Goal: Find contact information: Find contact information

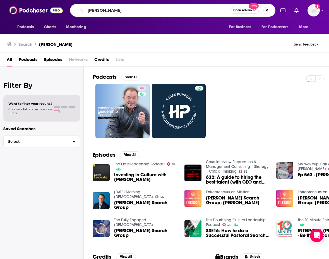
click at [69, 11] on div "Podcasts Charts Monitoring [PERSON_NAME] Open Advanced New For Business For Pod…" at bounding box center [171, 10] width 210 height 13
click at [101, 177] on img "Investing in Culture with William Vanderbloemen" at bounding box center [101, 172] width 17 height 17
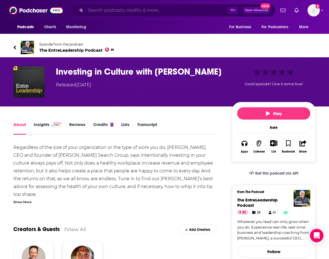
click at [149, 11] on input "Search podcasts, credits, & more..." at bounding box center [156, 10] width 142 height 9
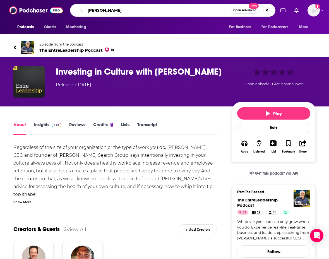
type input "[PERSON_NAME]"
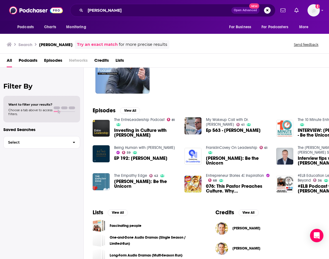
scroll to position [53, 0]
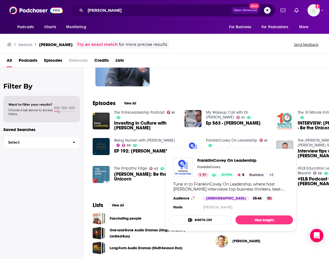
click at [227, 142] on link "FranklinCovey On Leadership" at bounding box center [231, 140] width 51 height 5
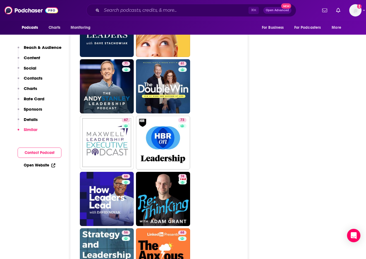
scroll to position [1214, 0]
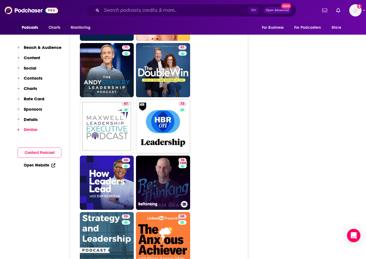
click at [168, 156] on link "74 ReThinking" at bounding box center [163, 183] width 54 height 54
type input "[URL][DOMAIN_NAME]"
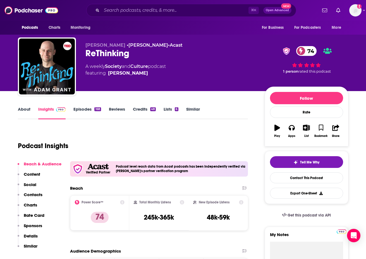
click at [79, 111] on link "Episodes 168" at bounding box center [86, 112] width 27 height 13
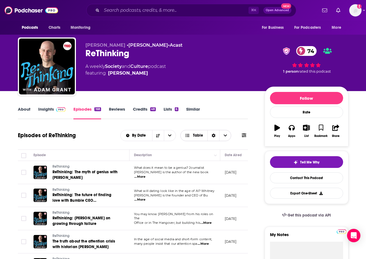
click at [224, 136] on icon "Choose View" at bounding box center [225, 135] width 3 height 4
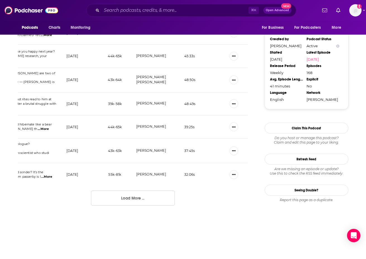
scroll to position [552, 0]
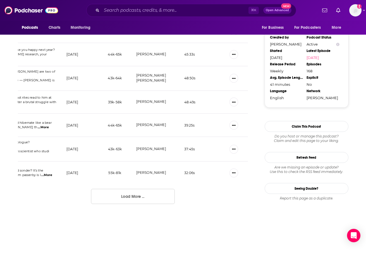
click at [138, 191] on button "Load More ..." at bounding box center [133, 196] width 84 height 15
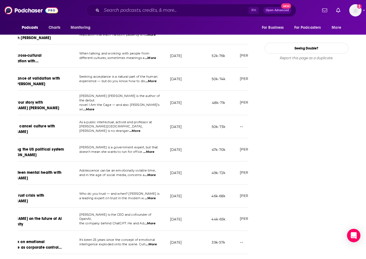
scroll to position [0, 47]
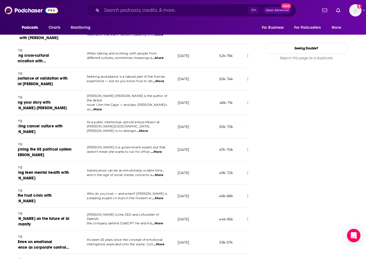
click at [158, 150] on span "...More" at bounding box center [156, 152] width 11 height 4
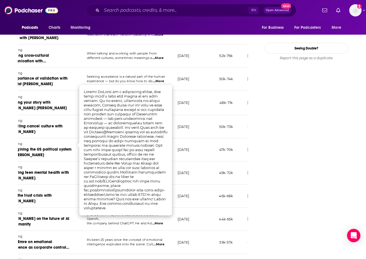
click at [301, 112] on div "Follow Rate Play Apps List Bookmark Share Tell Me Why Contact This Podcast Expo…" at bounding box center [307, 18] width 84 height 1247
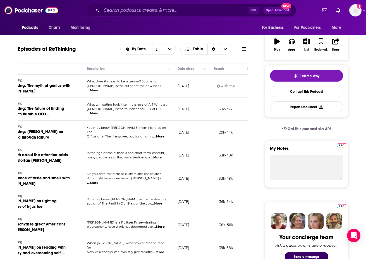
scroll to position [0, 0]
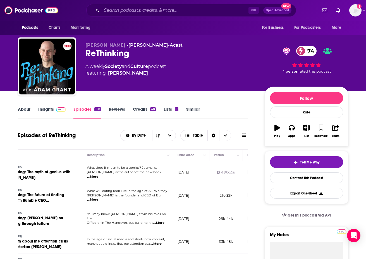
click at [24, 108] on link "About" at bounding box center [24, 112] width 13 height 13
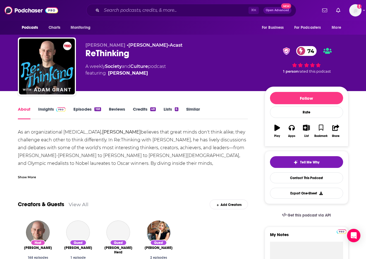
click at [47, 110] on link "Insights" at bounding box center [52, 112] width 28 height 13
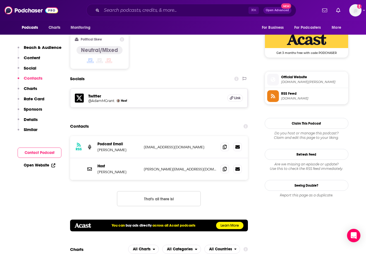
scroll to position [474, 0]
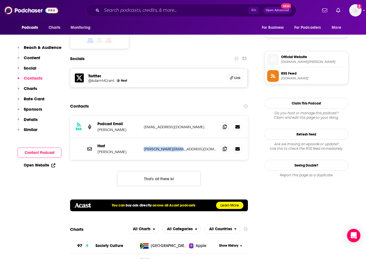
drag, startPoint x: 186, startPoint y: 131, endPoint x: 145, endPoint y: 132, distance: 41.6
click at [145, 147] on p "[PERSON_NAME][EMAIL_ADDRESS][DOMAIN_NAME]" at bounding box center [180, 149] width 73 height 5
copy p "[PERSON_NAME][EMAIL_ADDRESS][DOMAIN_NAME]"
click at [187, 118] on div "RSS Podcast Email [PERSON_NAME] [EMAIL_ADDRESS][DOMAIN_NAME] [EMAIL_ADDRESS][DO…" at bounding box center [159, 127] width 178 height 22
drag, startPoint x: 200, startPoint y: 110, endPoint x: 145, endPoint y: 111, distance: 55.0
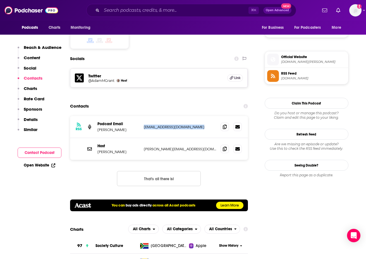
click at [144, 125] on p "[EMAIL_ADDRESS][DOMAIN_NAME]" at bounding box center [180, 127] width 73 height 5
copy p "[EMAIL_ADDRESS][DOMAIN_NAME]"
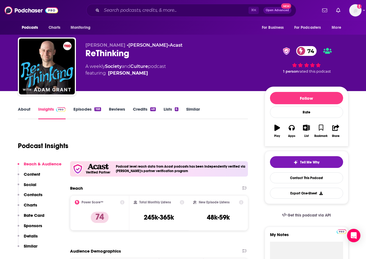
scroll to position [0, 0]
